Goal: Transaction & Acquisition: Obtain resource

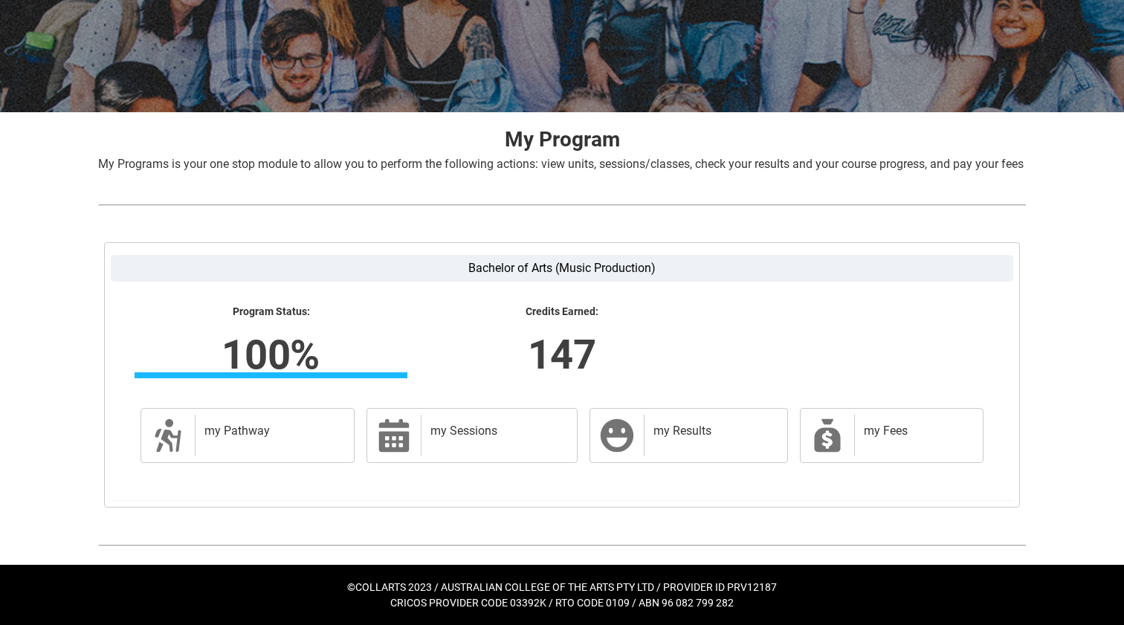
scroll to position [202, 0]
click at [696, 437] on h2 "my Results" at bounding box center [713, 431] width 119 height 15
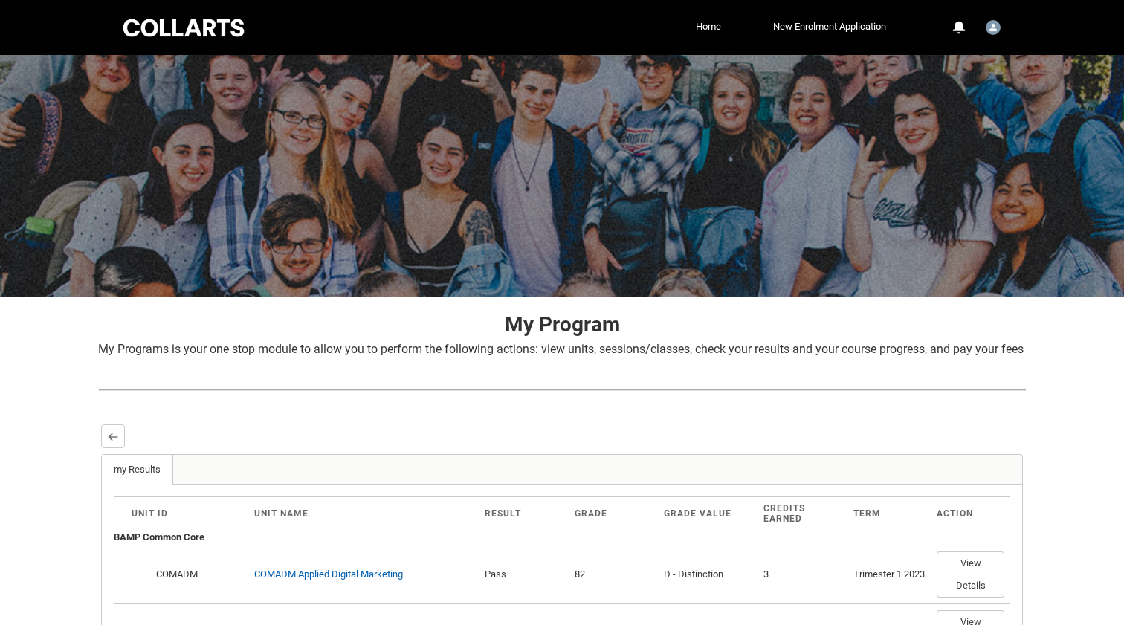
scroll to position [0, 0]
click at [115, 442] on lightning-primitive-icon "button" at bounding box center [113, 436] width 10 height 11
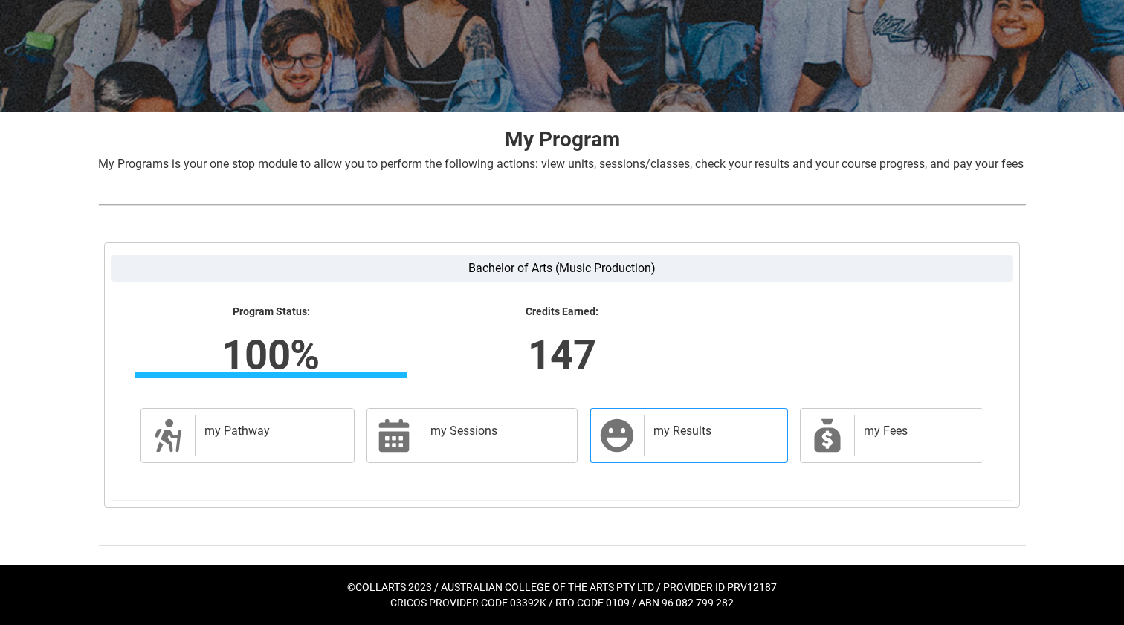
scroll to position [202, 0]
click at [711, 424] on h2 "my Results" at bounding box center [713, 431] width 119 height 15
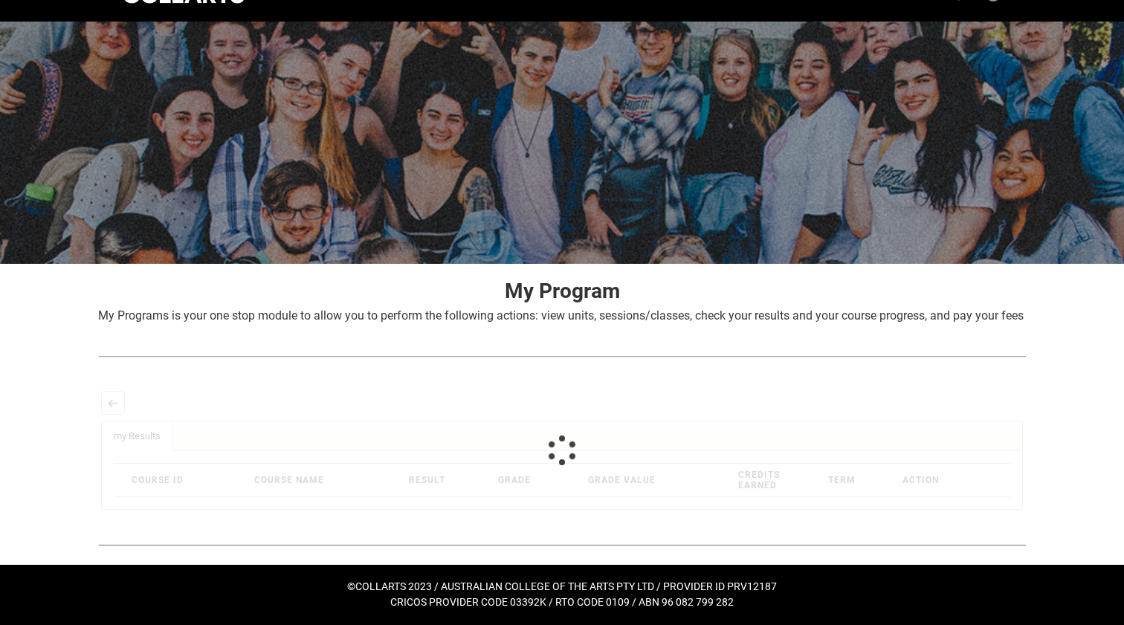
scroll to position [0, 0]
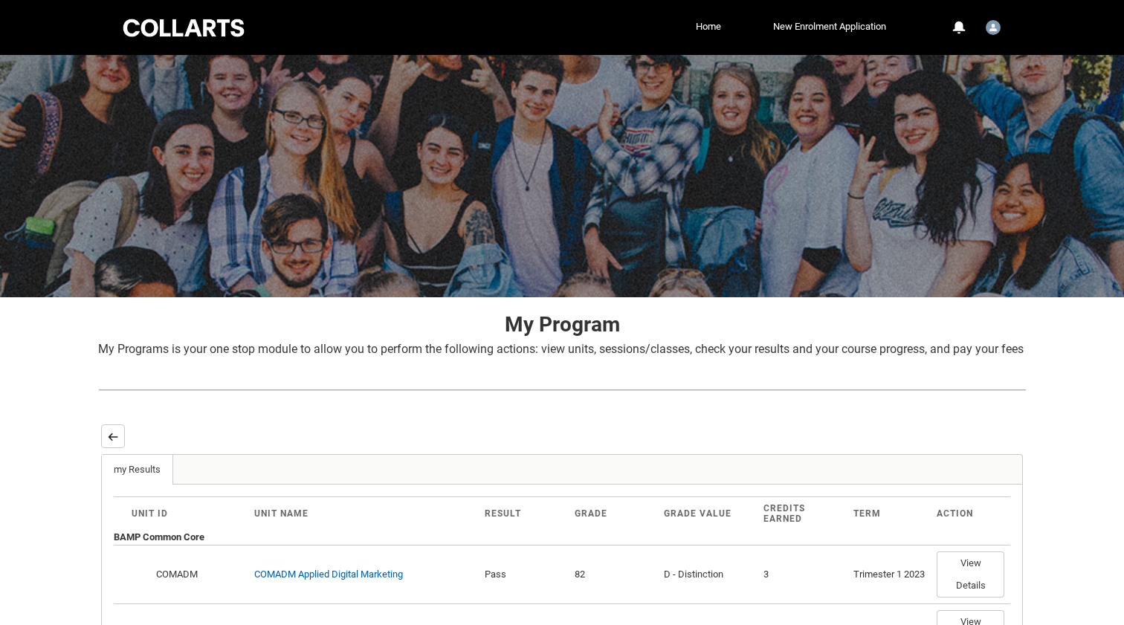
click at [103, 448] on button "Back" at bounding box center [113, 437] width 24 height 24
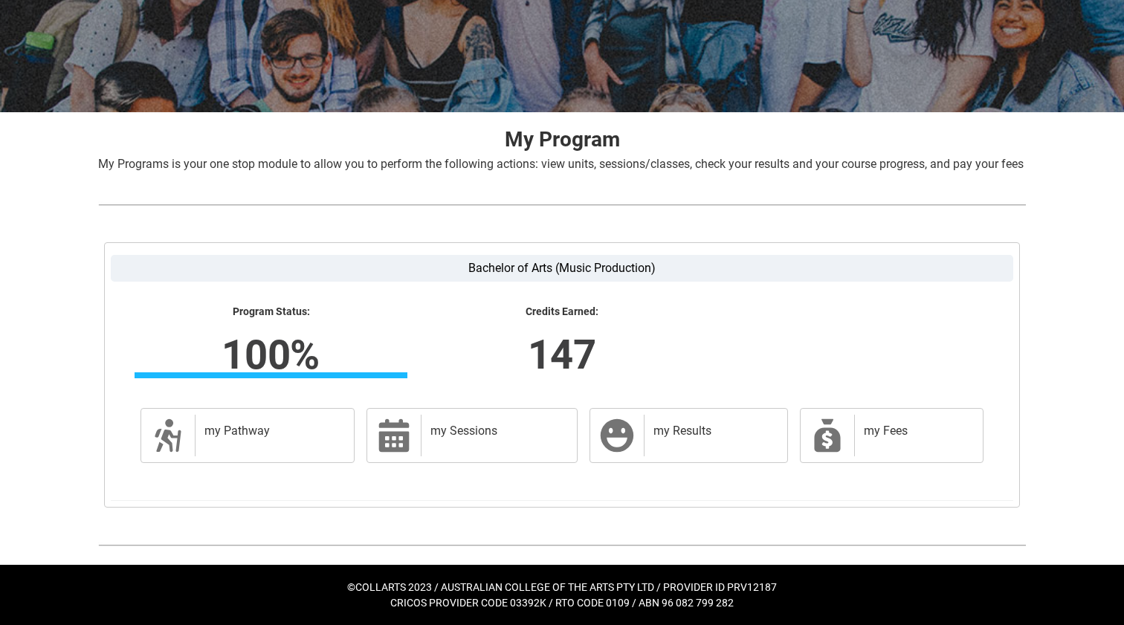
scroll to position [202, 0]
click at [291, 431] on h2 "my Pathway" at bounding box center [272, 431] width 135 height 15
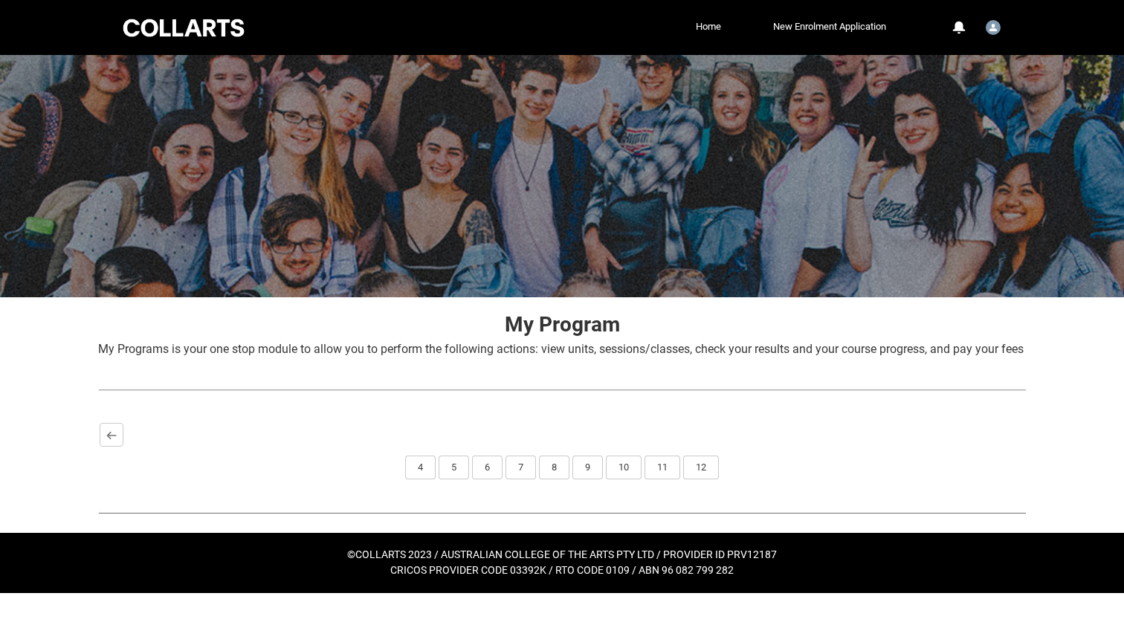
scroll to position [0, 0]
click at [710, 480] on button "12" at bounding box center [701, 468] width 36 height 24
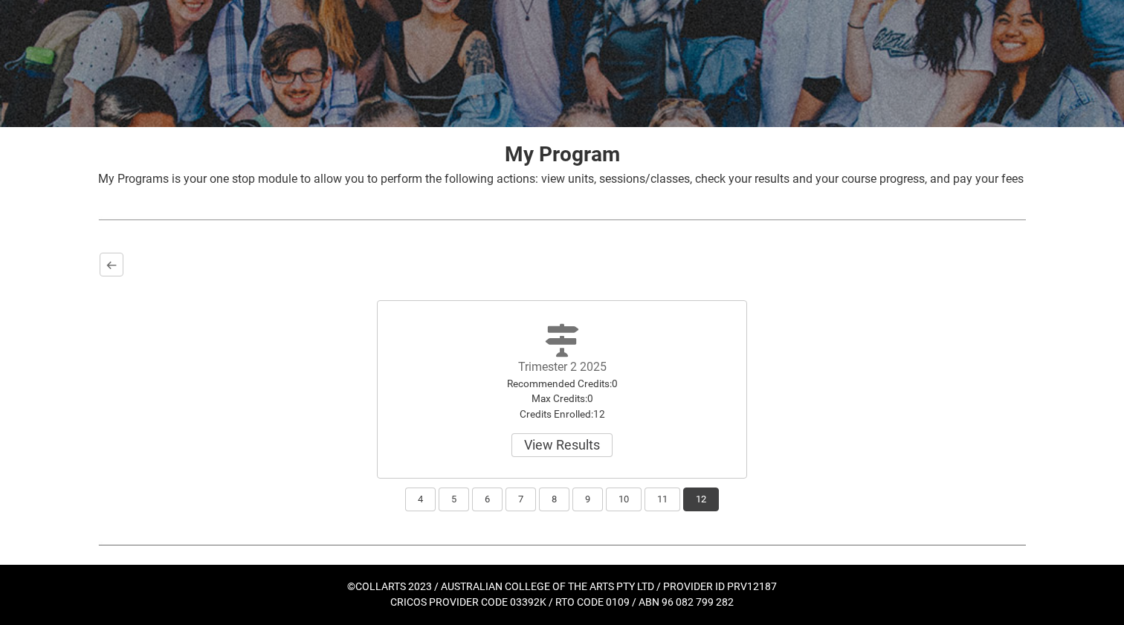
scroll to position [164, 0]
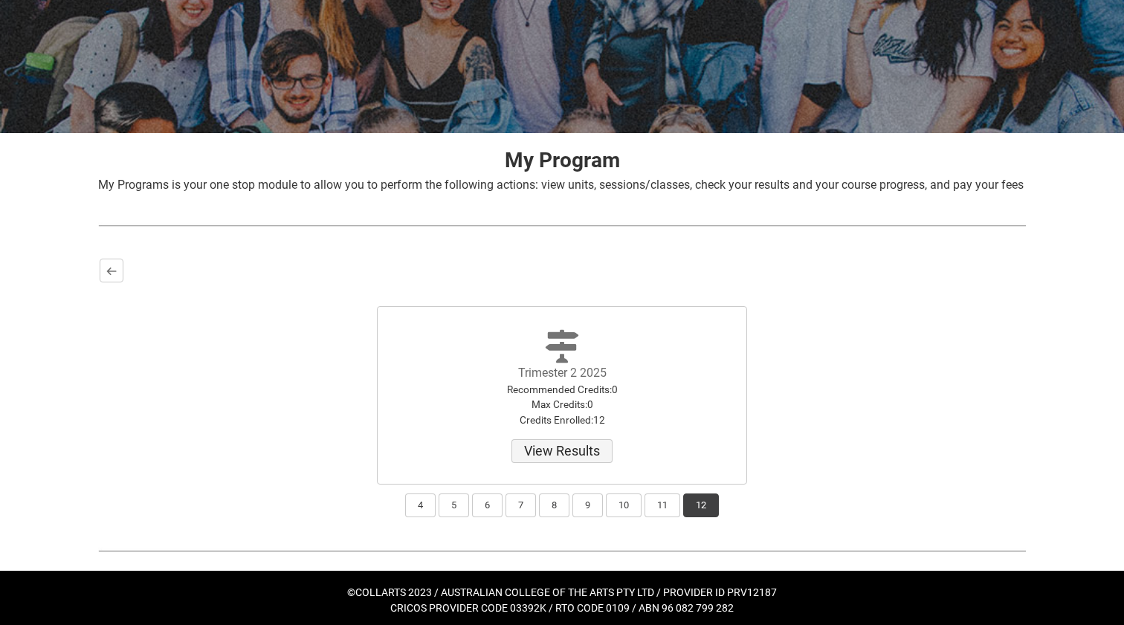
click at [576, 463] on button "View Results" at bounding box center [562, 452] width 101 height 24
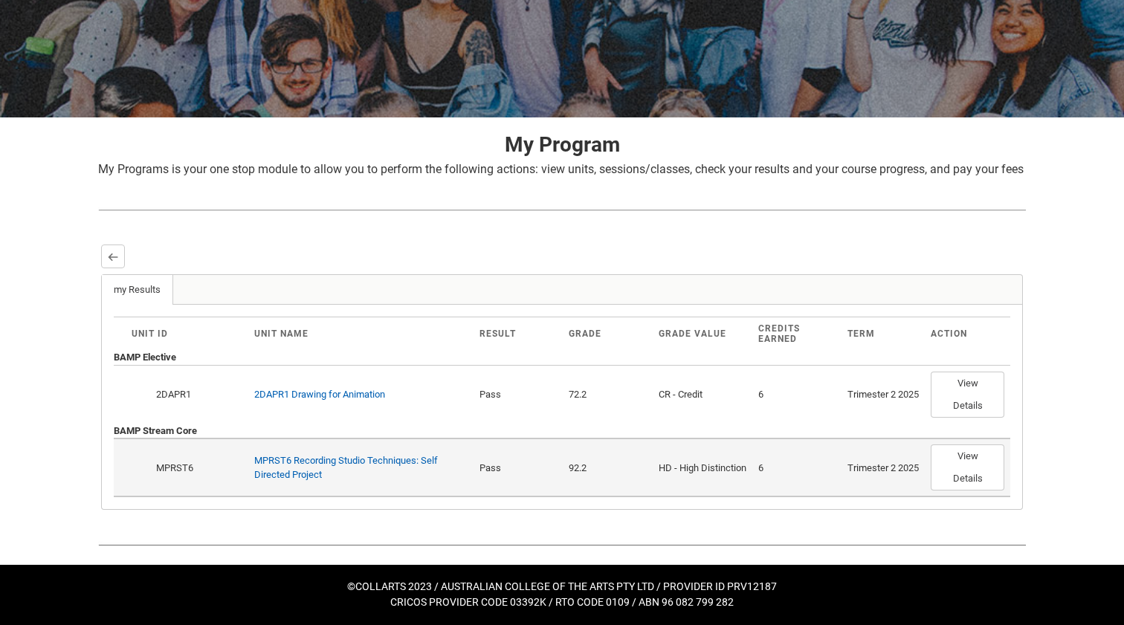
scroll to position [196, 0]
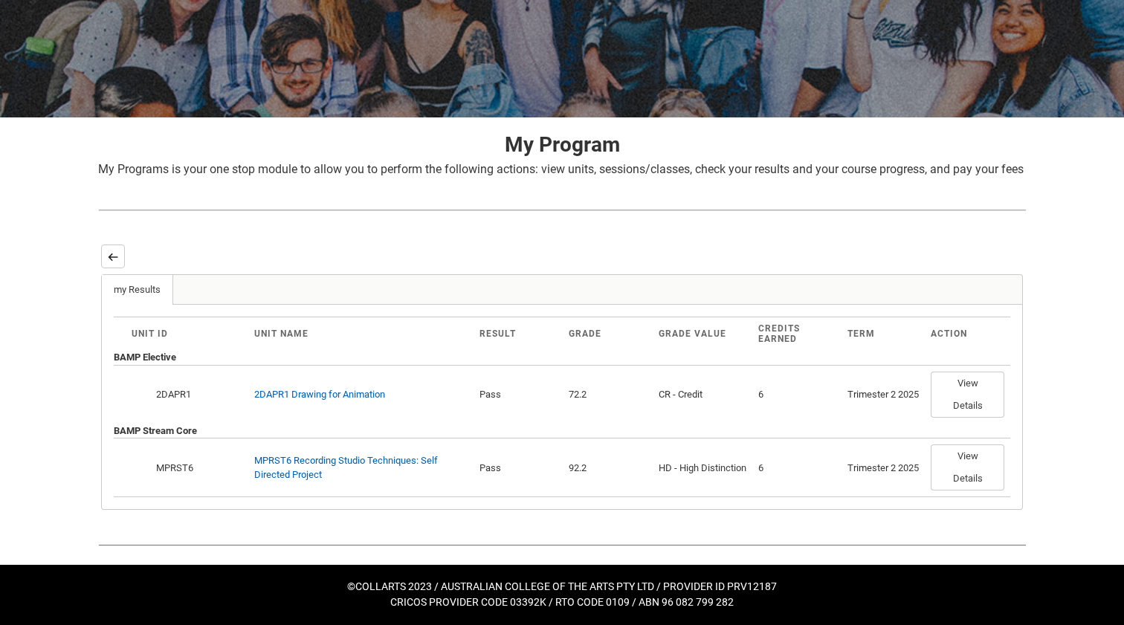
click at [115, 259] on lightning-primitive-icon "button" at bounding box center [113, 256] width 10 height 11
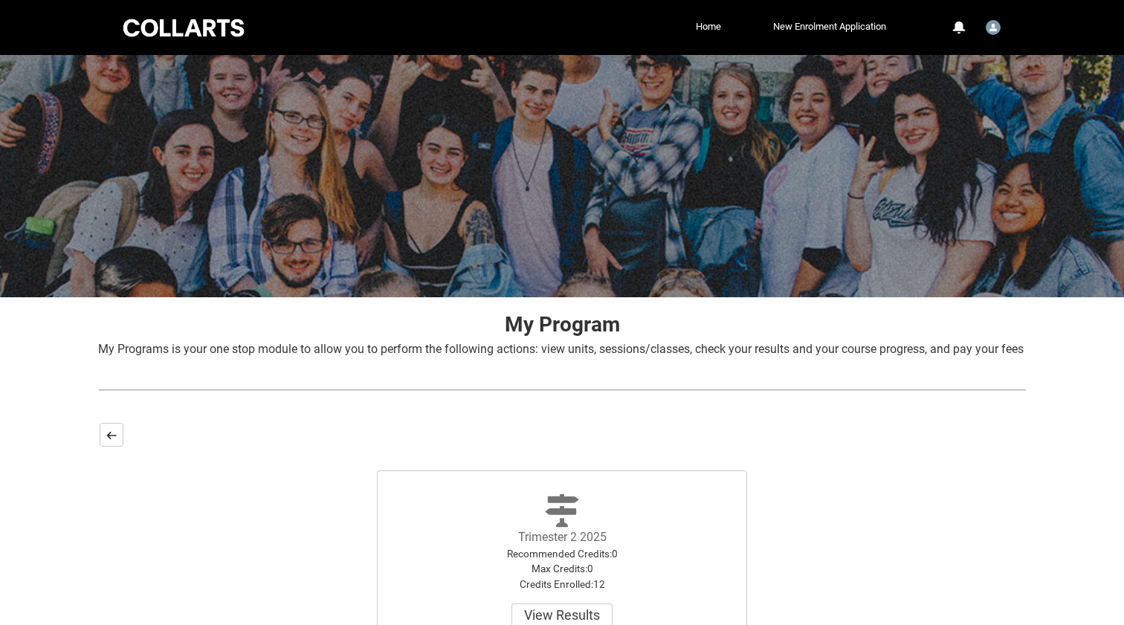
click at [122, 447] on button "Back" at bounding box center [112, 435] width 24 height 24
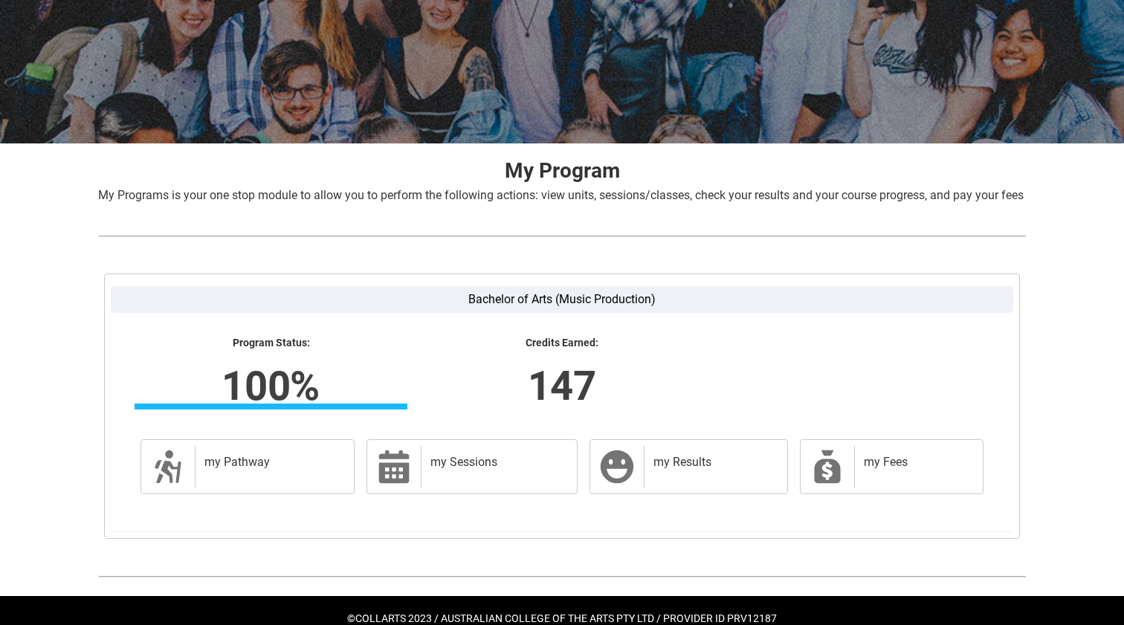
scroll to position [200, 0]
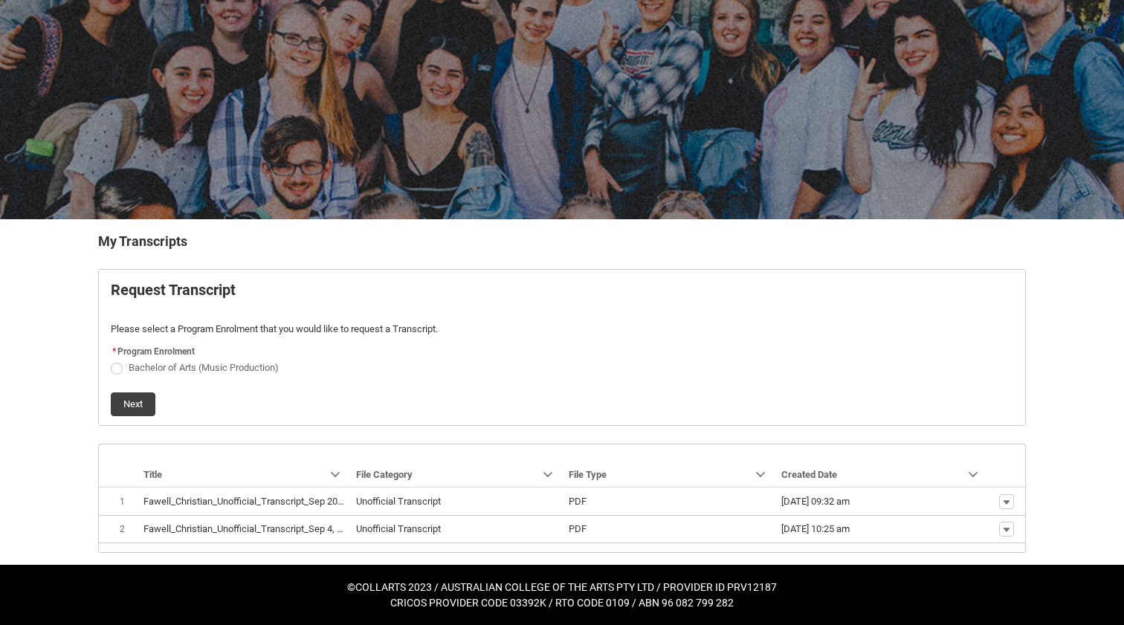
scroll to position [119, 0]
click at [135, 362] on span "Bachelor of Arts (Music Production)" at bounding box center [204, 367] width 150 height 11
click at [111, 359] on input "Bachelor of Arts (Music Production)" at bounding box center [110, 359] width 1 height 1
radio input "true"
click at [133, 393] on button "Next" at bounding box center [133, 405] width 45 height 24
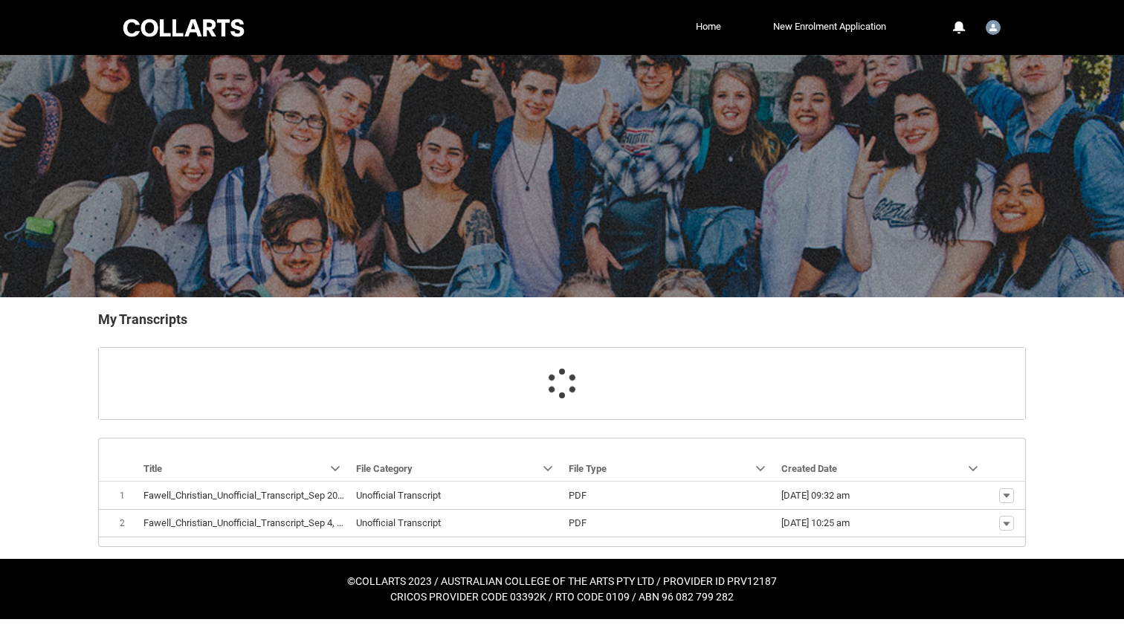
scroll to position [24, 0]
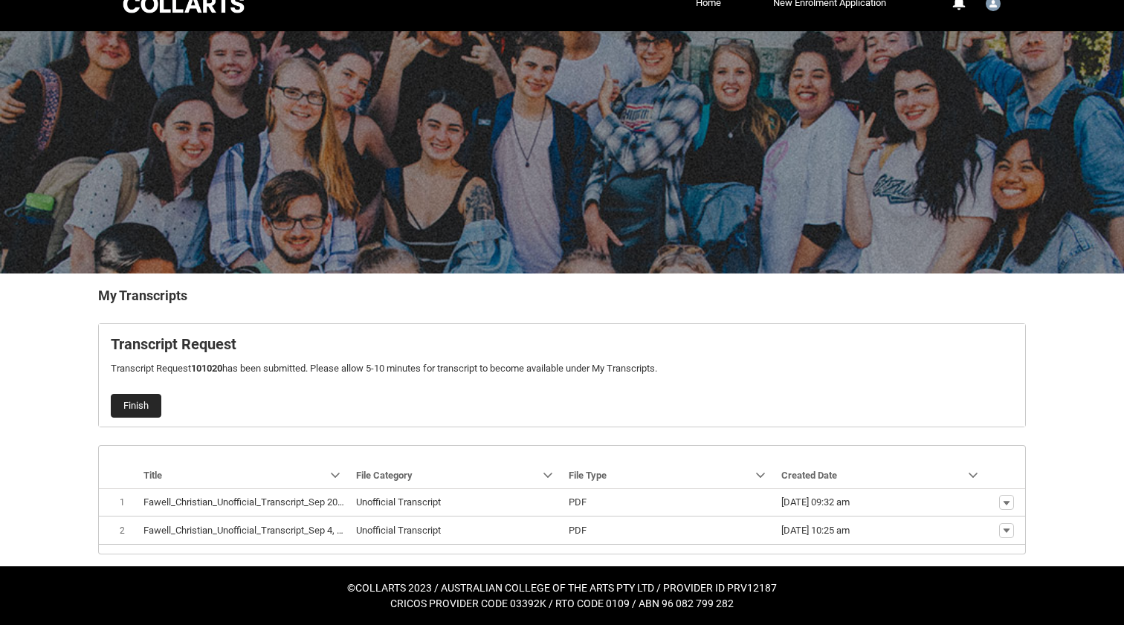
click at [148, 404] on button "Finish" at bounding box center [136, 406] width 51 height 24
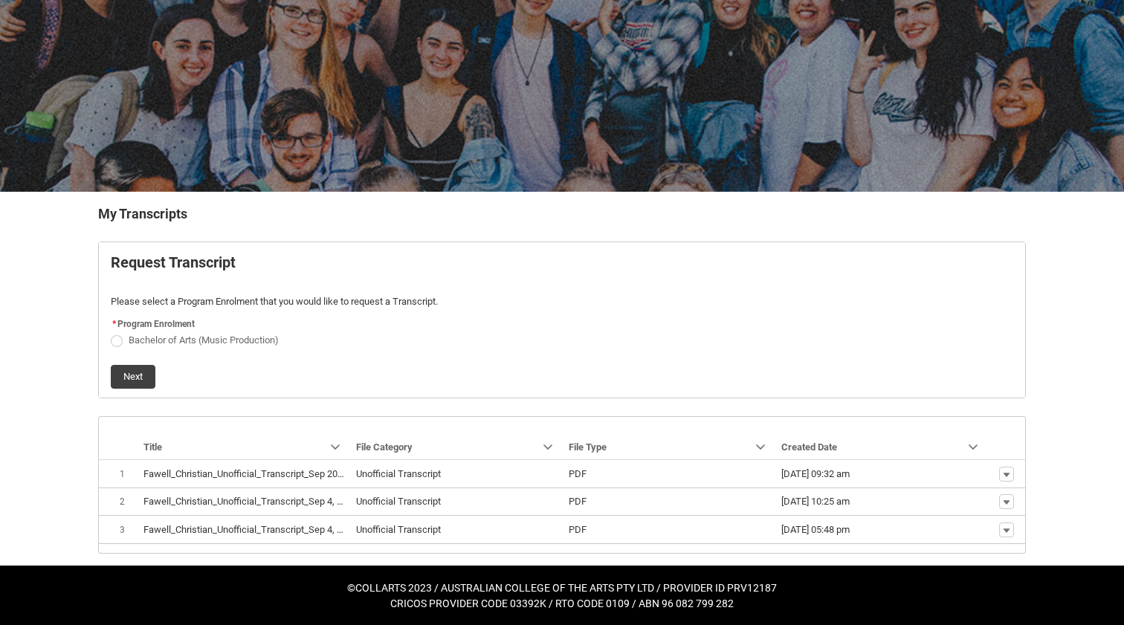
scroll to position [105, 0]
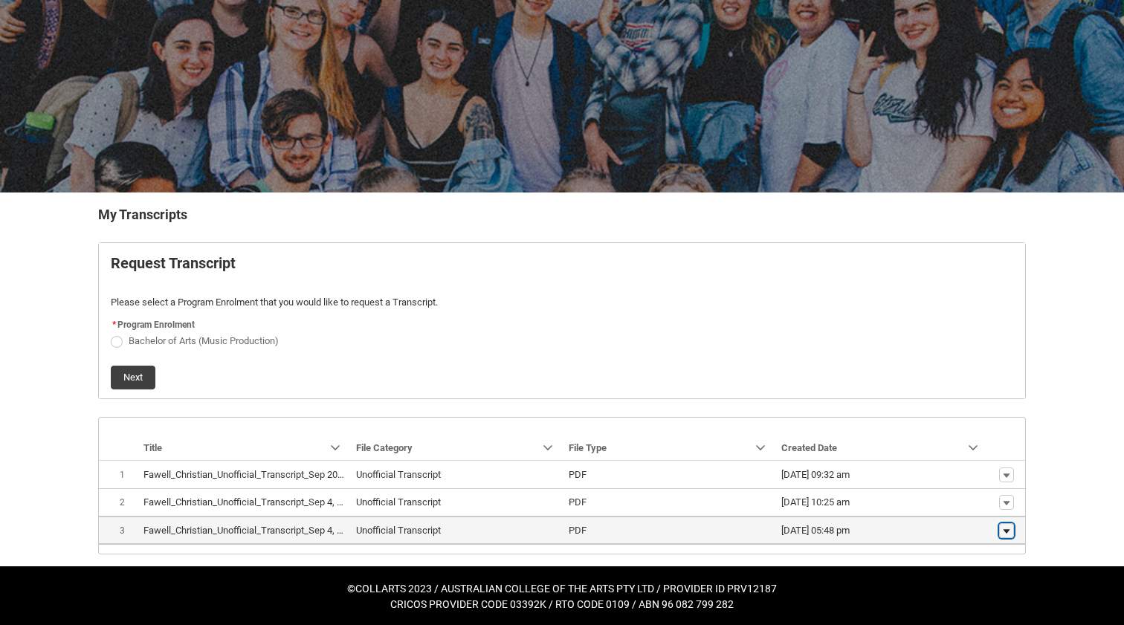
click at [1005, 529] on lightning-primitive-icon "button" at bounding box center [1006, 531] width 9 height 10
click at [996, 509] on link "Download" at bounding box center [979, 507] width 70 height 25
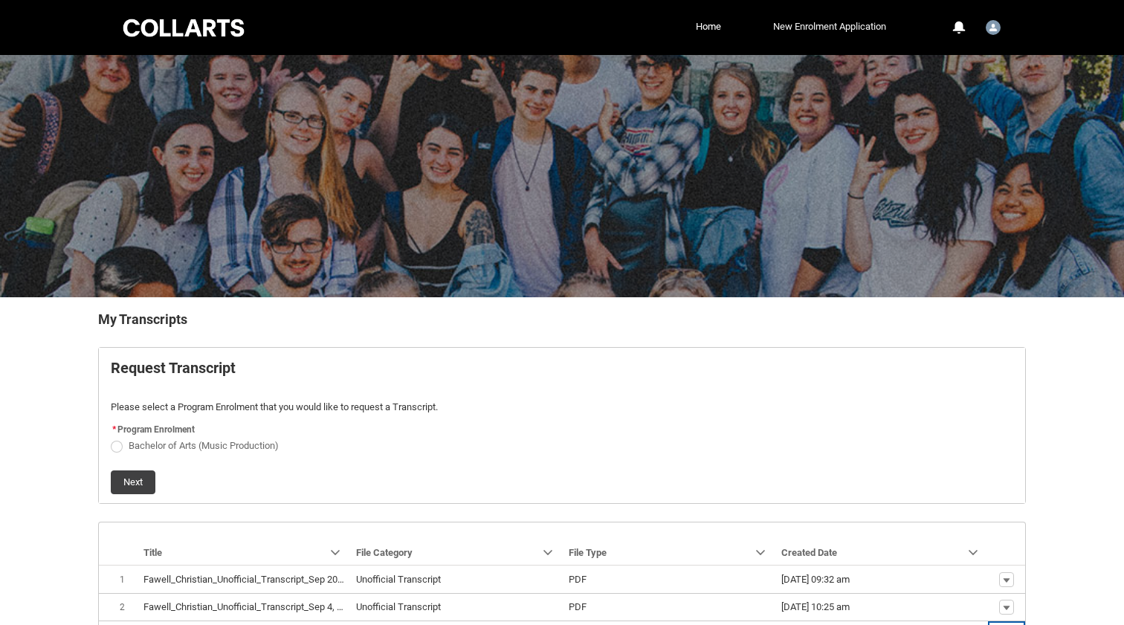
scroll to position [0, 0]
click at [700, 32] on link "Home" at bounding box center [708, 27] width 33 height 22
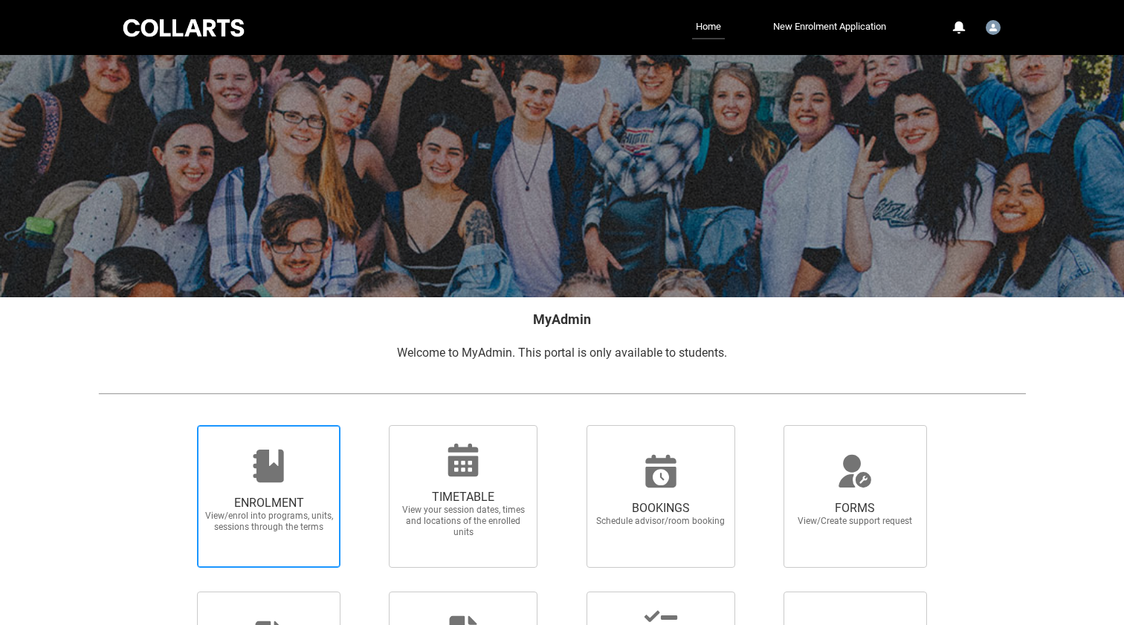
click at [260, 471] on icon at bounding box center [268, 466] width 30 height 33
click at [179, 425] on input "ENROLMENT View/enrol into programs, units, sessions through the terms" at bounding box center [178, 425] width 1 height 1
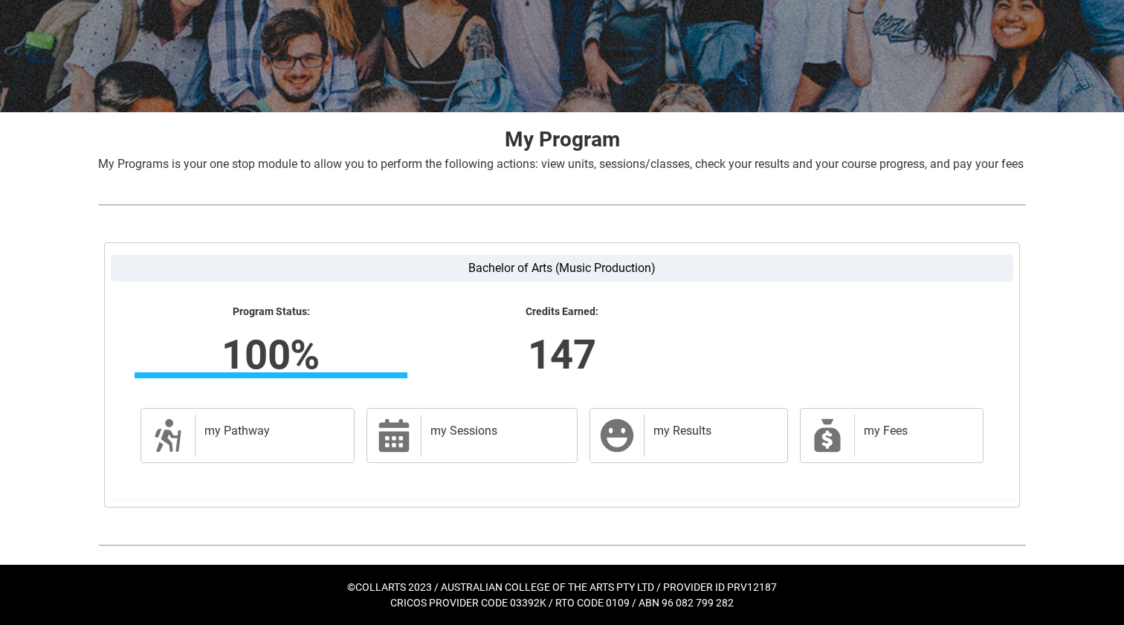
scroll to position [202, 0]
click at [650, 434] on div "my Results" at bounding box center [713, 436] width 138 height 42
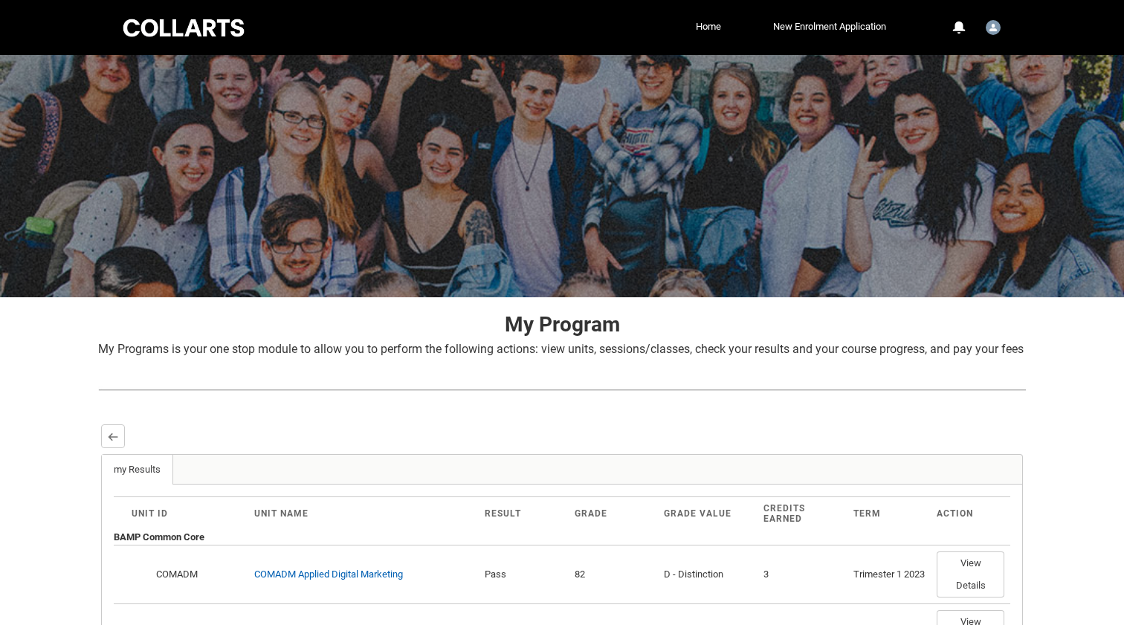
scroll to position [0, 0]
